Goal: Find specific page/section: Find specific page/section

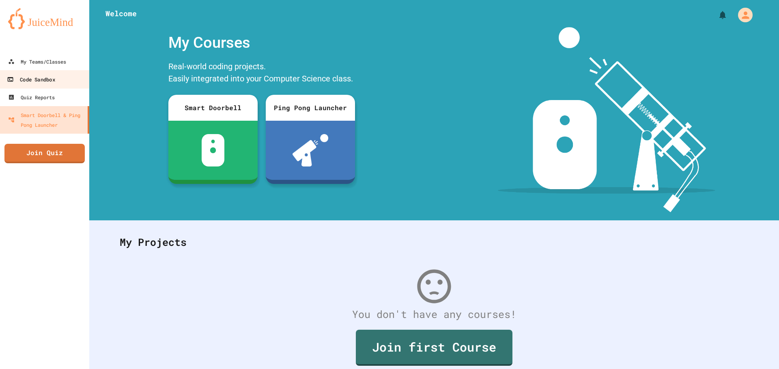
click at [55, 82] on div "Code Sandbox" at bounding box center [31, 80] width 48 height 10
